Goal: Task Accomplishment & Management: Use online tool/utility

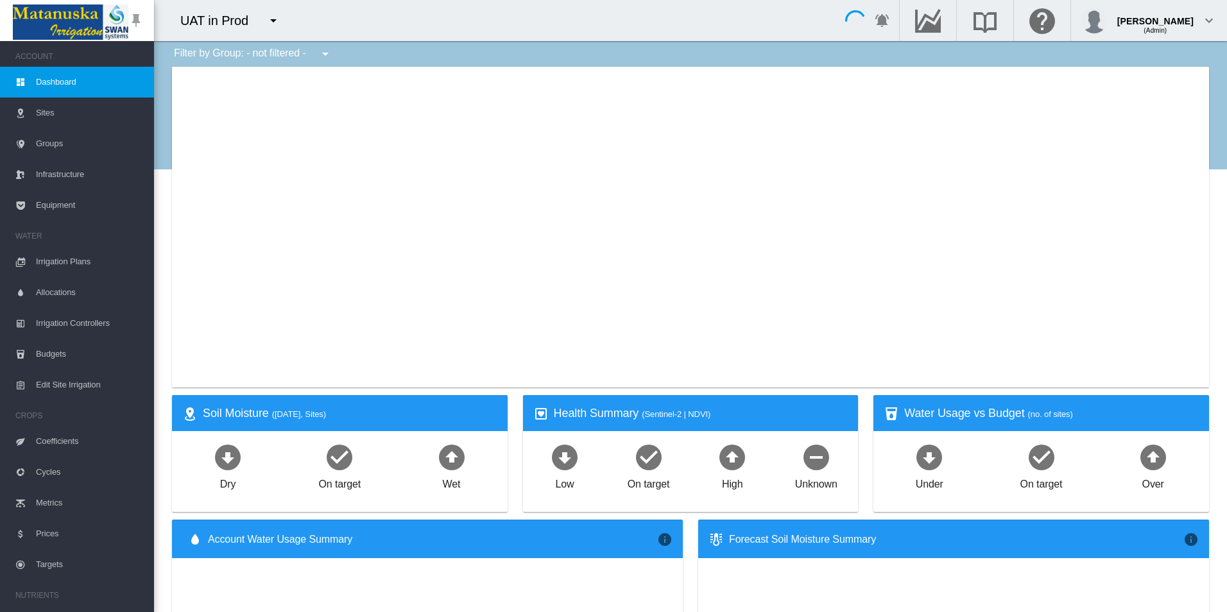
click at [261, 20] on button "button" at bounding box center [274, 21] width 26 height 26
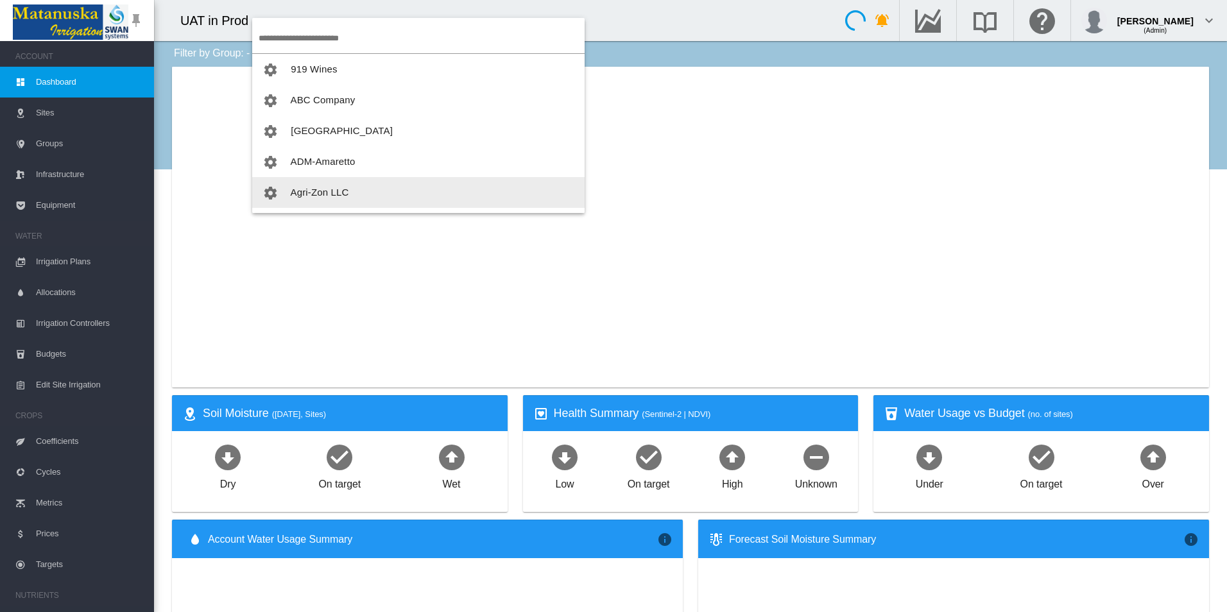
click at [364, 185] on button "Agri-Zon LLC" at bounding box center [418, 192] width 332 height 31
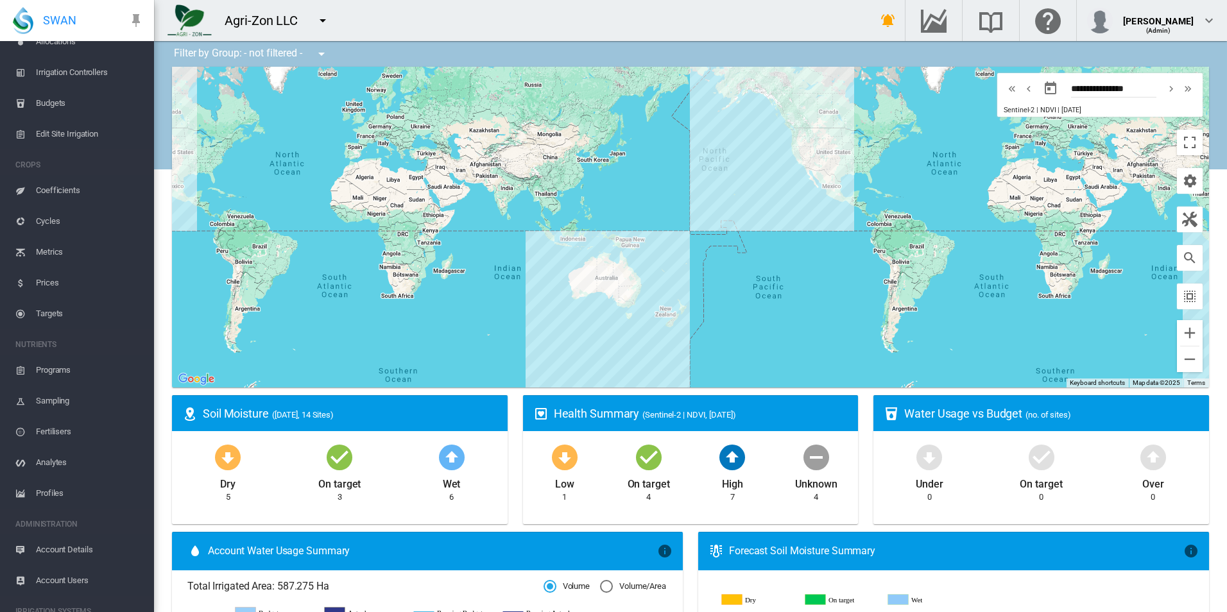
scroll to position [257, 0]
click at [76, 135] on span "Edit Site Irrigation" at bounding box center [90, 128] width 108 height 31
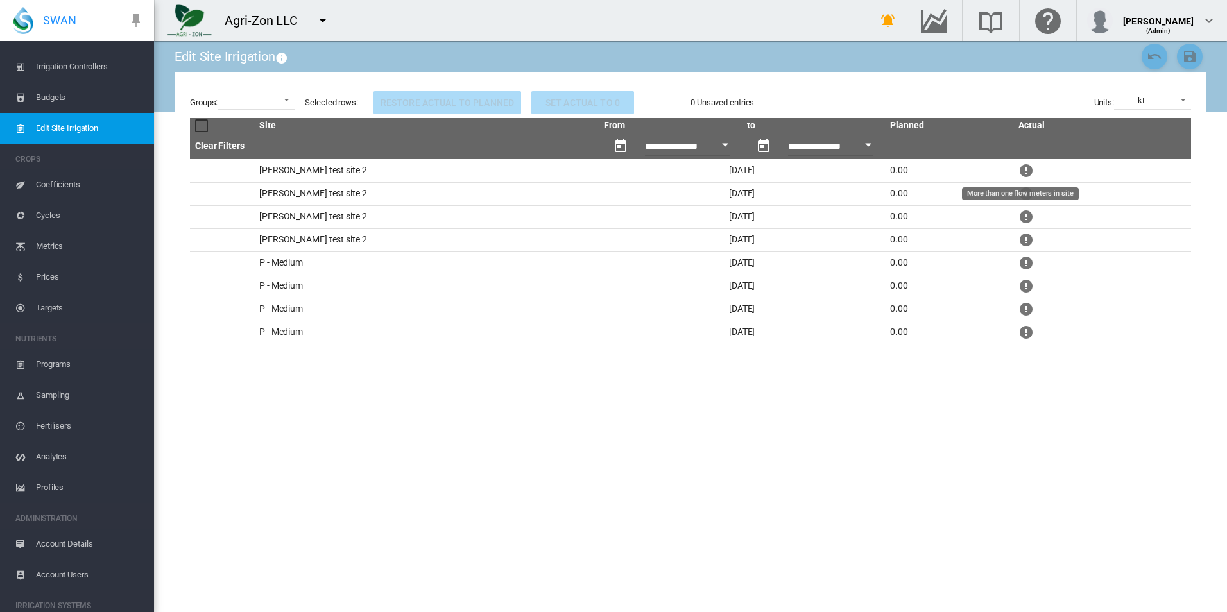
click at [1019, 170] on md-icon "More than one flow meters in site" at bounding box center [1026, 170] width 15 height 15
click at [718, 217] on td "[DATE]" at bounding box center [742, 216] width 286 height 23
click at [717, 217] on td "[DATE]" at bounding box center [742, 216] width 286 height 23
drag, startPoint x: 717, startPoint y: 217, endPoint x: 840, endPoint y: 232, distance: 124.2
click at [840, 232] on td "[DATE]" at bounding box center [742, 239] width 286 height 23
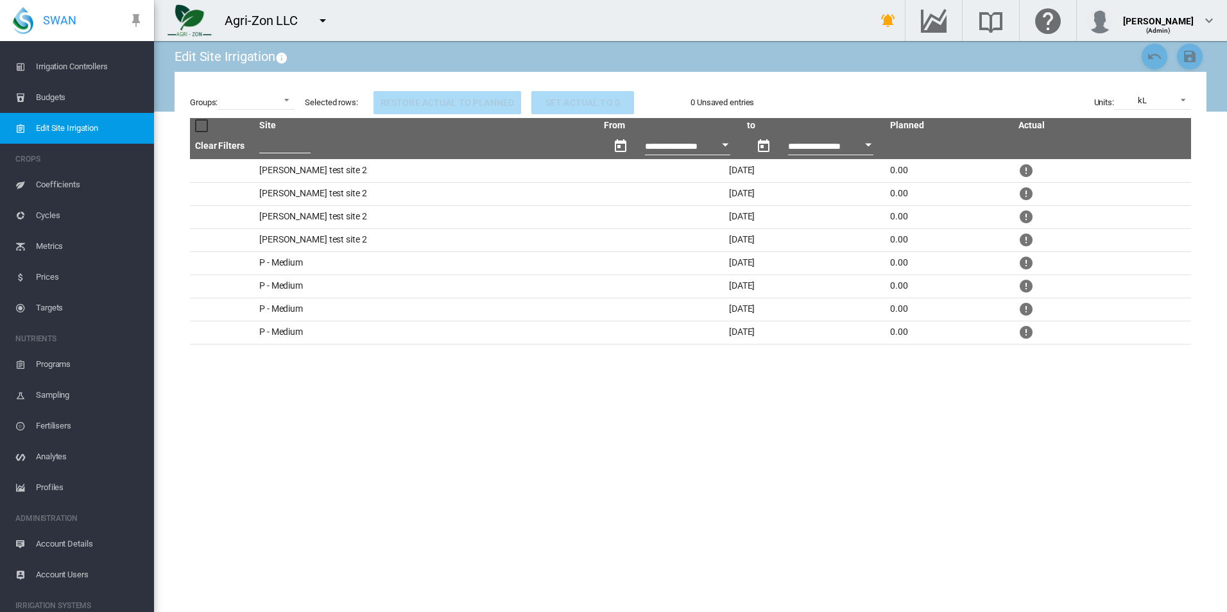
click at [410, 476] on div "Edit Site Irrigation Groups: [GEOGRAPHIC_DATA] All Almonds AN AS Units: to" at bounding box center [691, 326] width 1032 height 571
